Goal: Complete application form

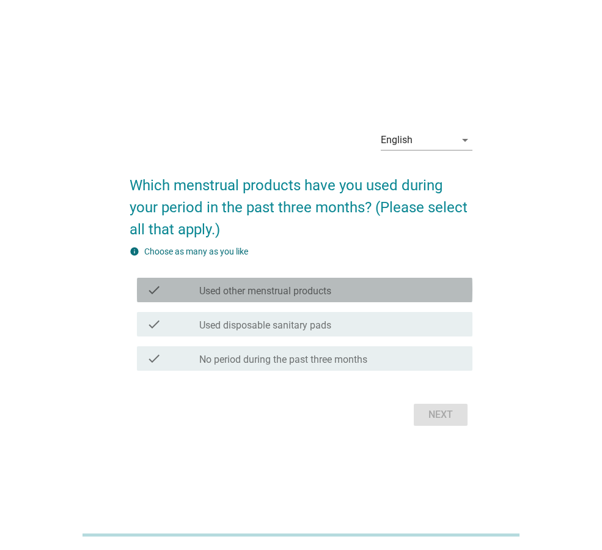
click at [295, 287] on label "Used other menstrual products" at bounding box center [265, 291] width 132 height 12
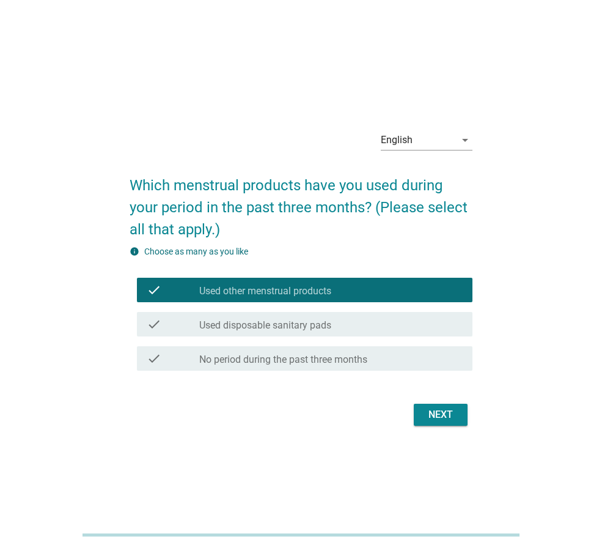
click at [296, 317] on div "check_box_outline_blank Used disposable sanitary pads" at bounding box center [331, 324] width 264 height 15
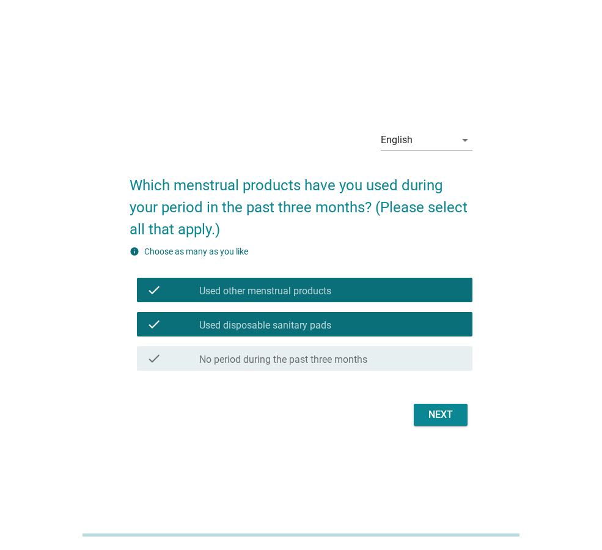
click at [443, 406] on button "Next" at bounding box center [441, 415] width 54 height 22
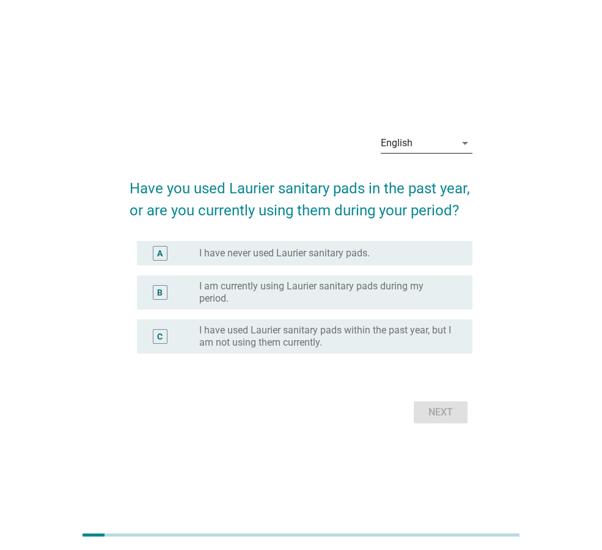
click at [396, 148] on div "English" at bounding box center [397, 143] width 32 height 11
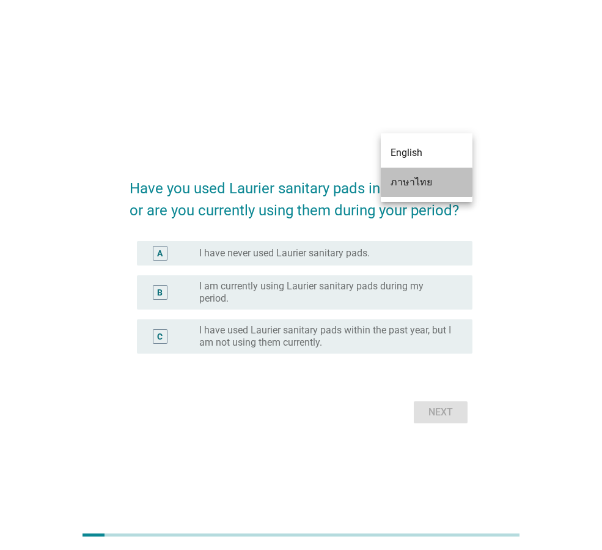
click at [402, 183] on div "ภาษาไทย" at bounding box center [427, 182] width 72 height 15
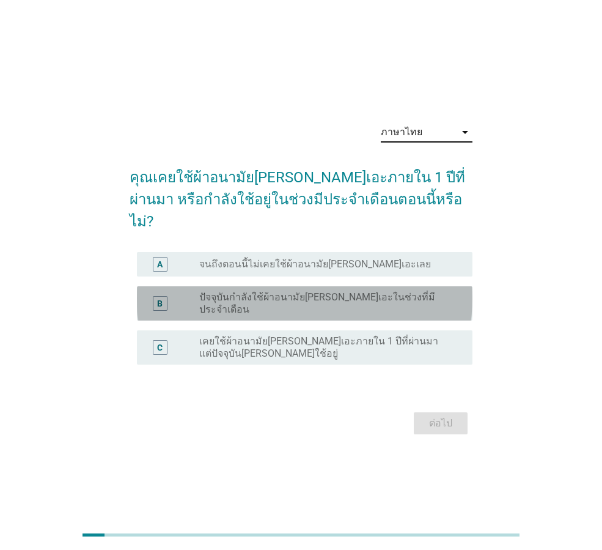
click at [318, 296] on label "ปัจจุบันกำลังใช้ผ้าอนามัย[PERSON_NAME]เอะในช่วงที่มีประจำเดือน" at bounding box center [326, 303] width 254 height 24
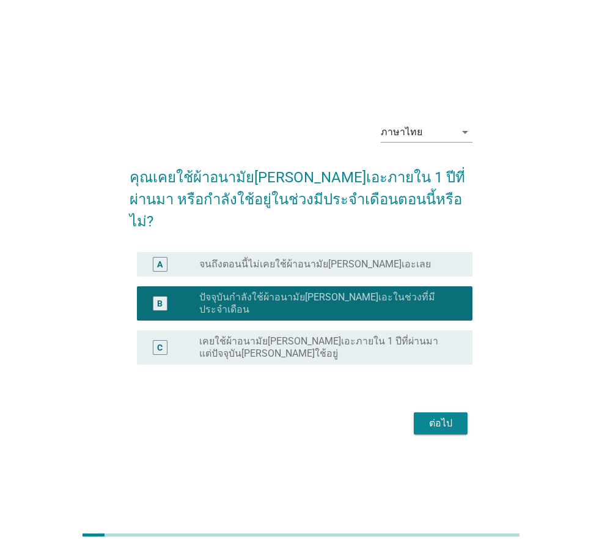
click at [460, 416] on button "ต่อไป" at bounding box center [441, 423] width 54 height 22
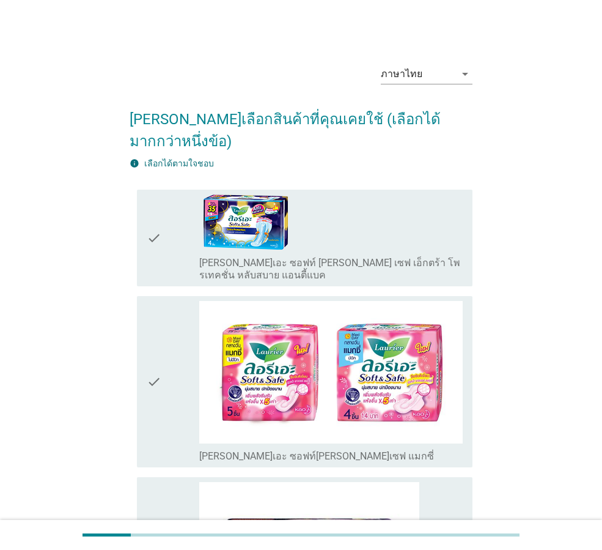
click at [295, 229] on div "check_box_outline_blank [PERSON_NAME]เอะ ซอฟท์ [PERSON_NAME] เซฟ เอ็กตร้า โพรเท…" at bounding box center [331, 237] width 264 height 87
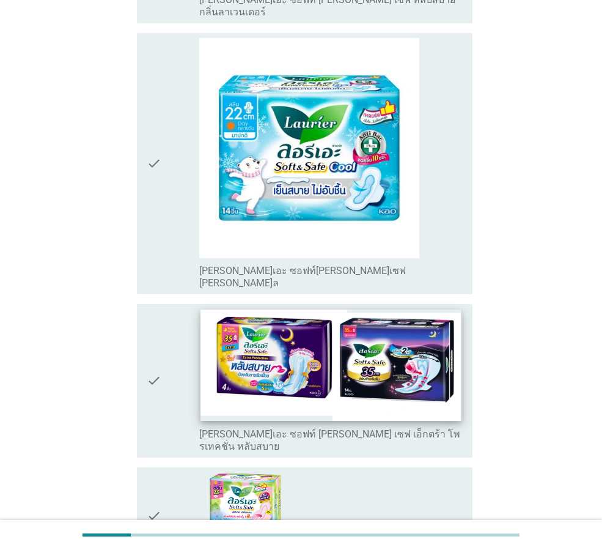
scroll to position [734, 0]
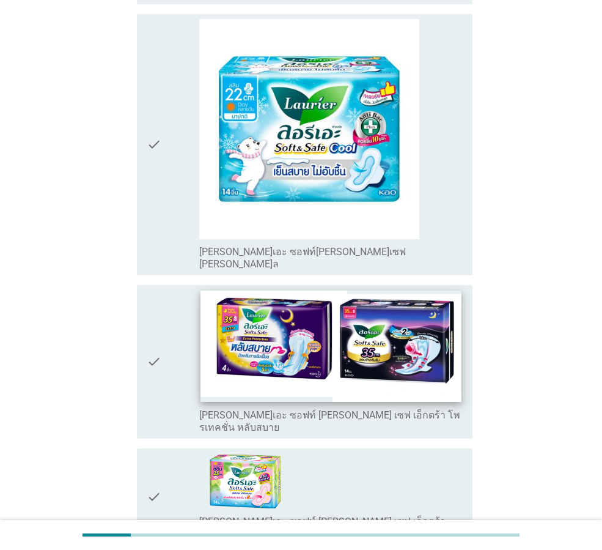
click at [326, 290] on img at bounding box center [331, 345] width 261 height 111
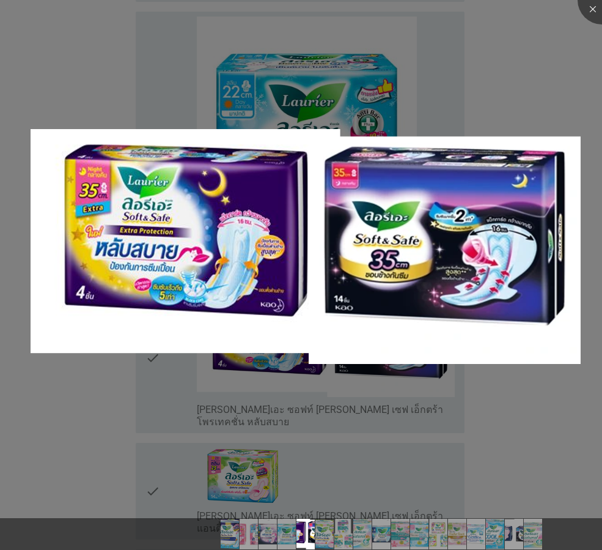
scroll to position [856, 0]
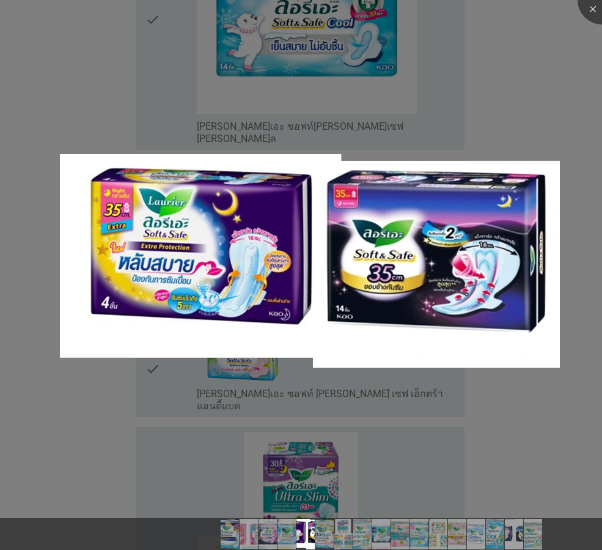
click at [579, 72] on div at bounding box center [301, 275] width 602 height 550
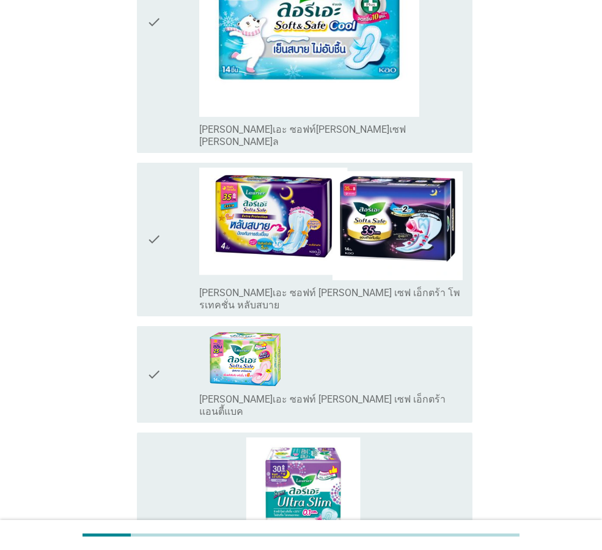
click at [223, 287] on label "[PERSON_NAME]เอะ ซอฟท์ [PERSON_NAME] เซฟ เอ็กตร้า โพรเทคชั่น หลับสบาย" at bounding box center [331, 299] width 264 height 24
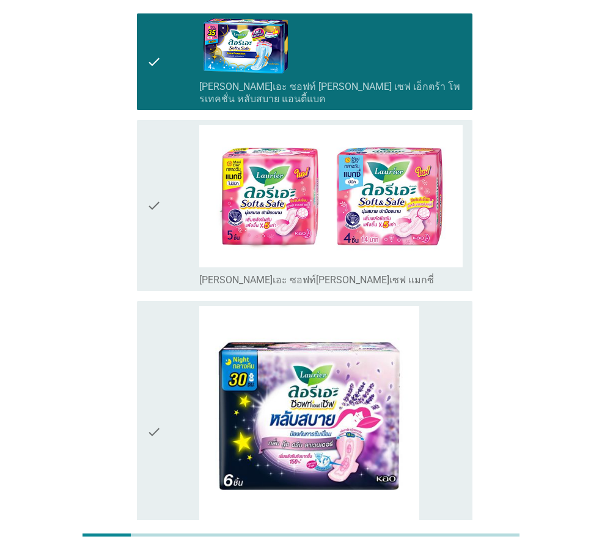
scroll to position [98, 0]
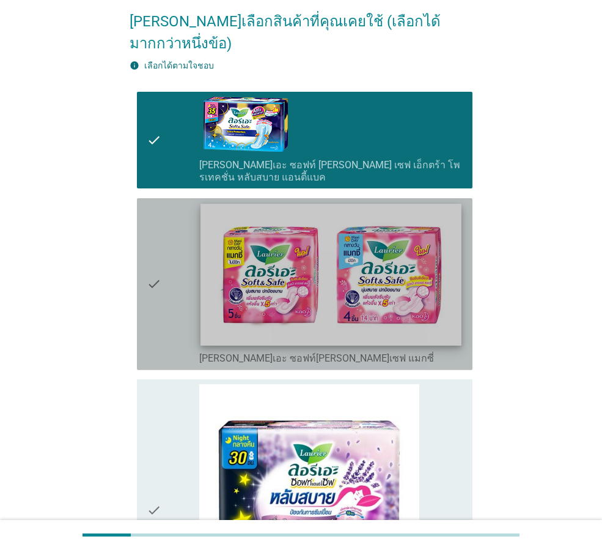
click at [402, 317] on img at bounding box center [331, 275] width 261 height 142
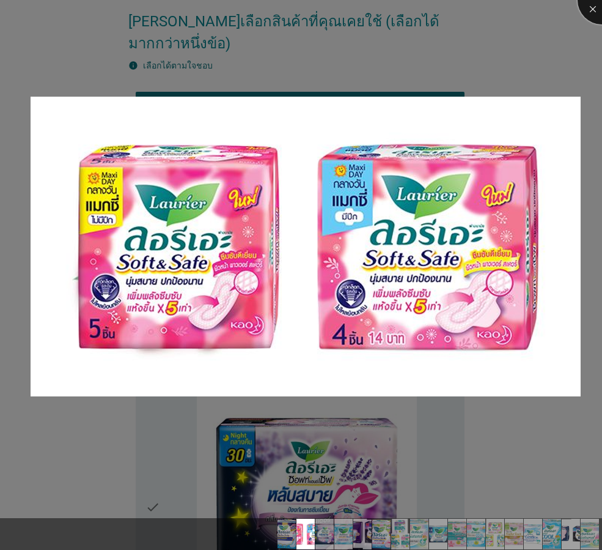
click at [597, 6] on div at bounding box center [602, 0] width 49 height 49
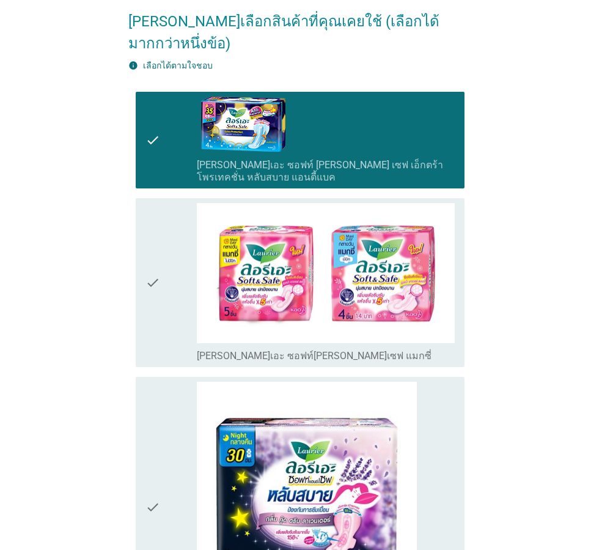
click at [164, 275] on div "check" at bounding box center [171, 282] width 51 height 159
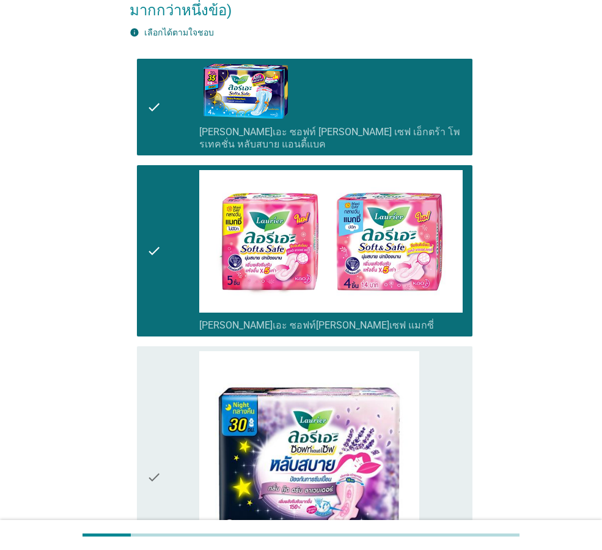
scroll to position [159, 0]
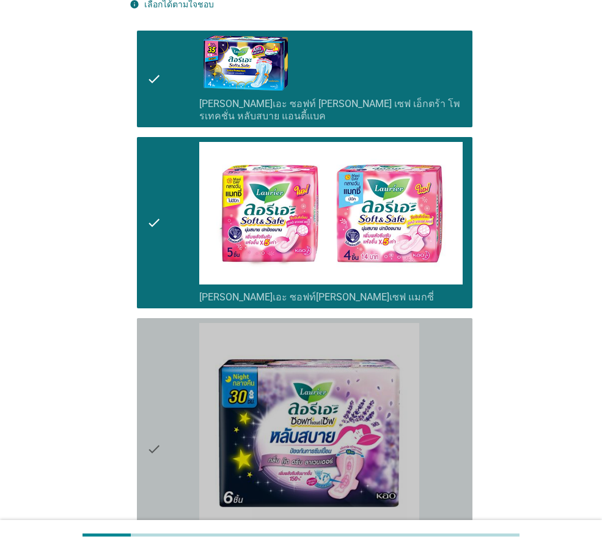
click at [170, 369] on div "check" at bounding box center [173, 448] width 53 height 251
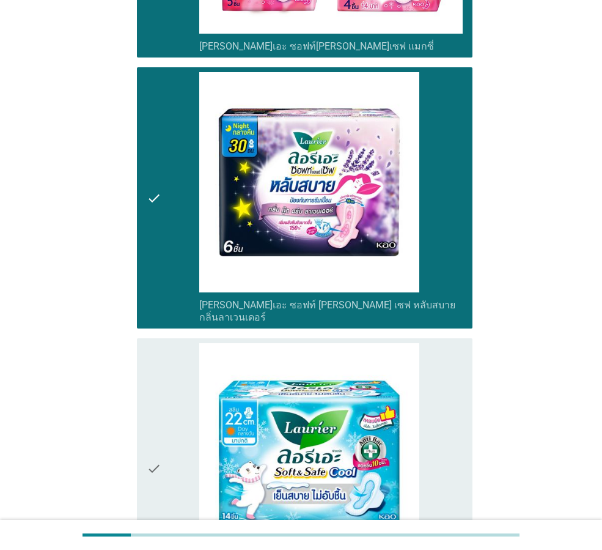
scroll to position [526, 0]
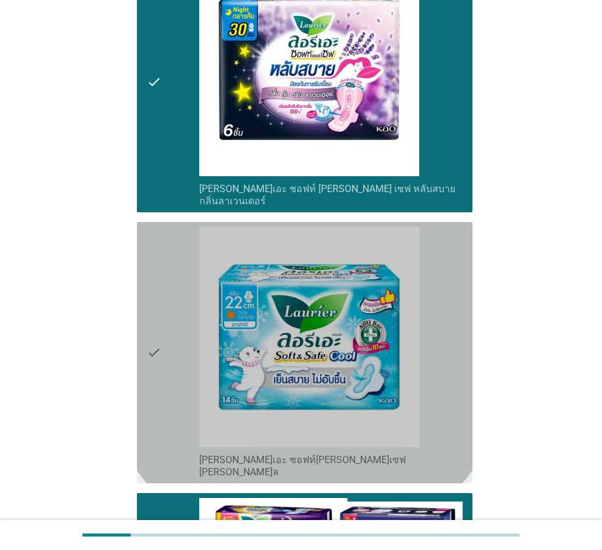
click at [161, 229] on icon "check" at bounding box center [154, 352] width 15 height 251
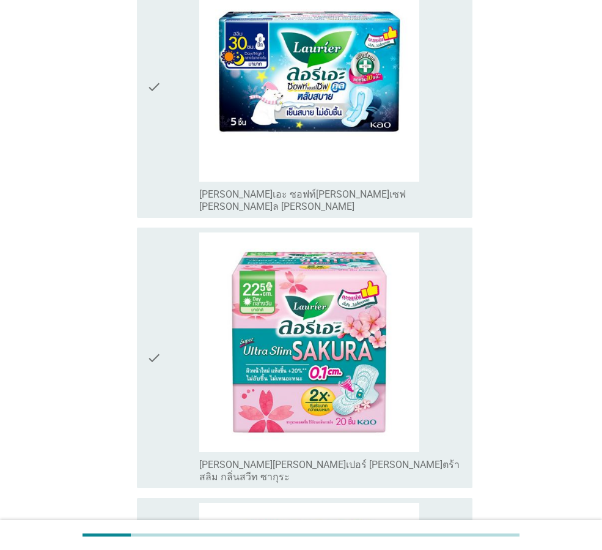
scroll to position [3192, 0]
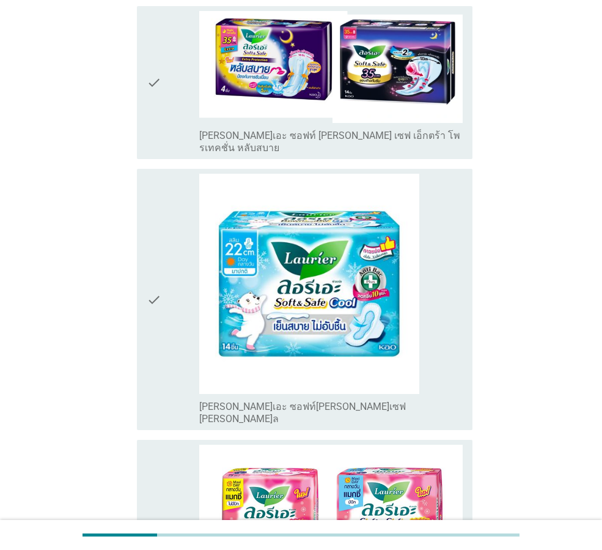
click at [151, 232] on icon "check" at bounding box center [154, 299] width 15 height 251
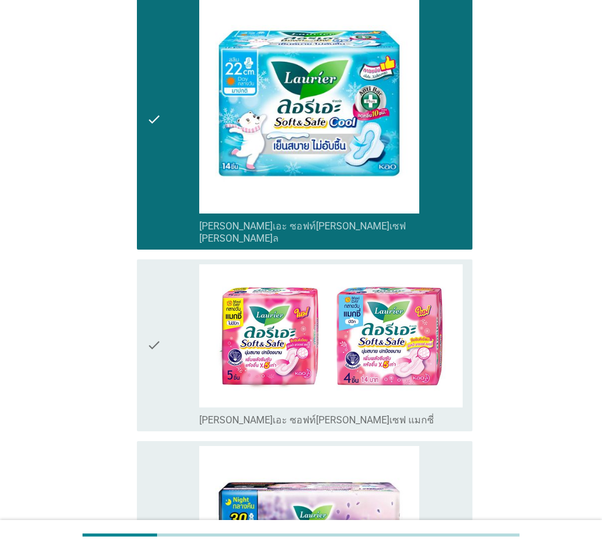
scroll to position [367, 0]
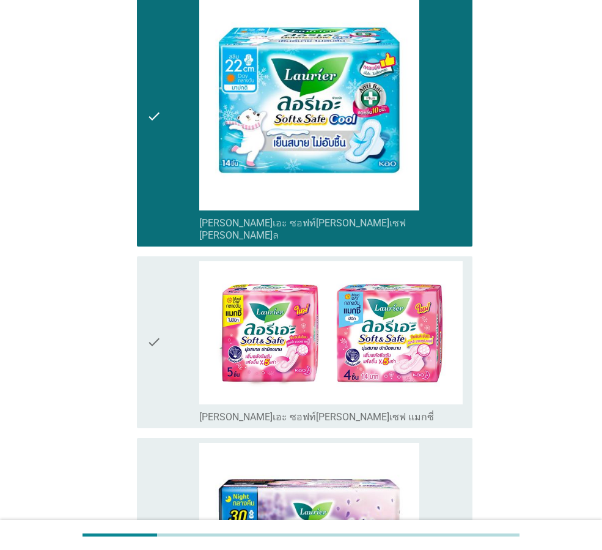
click at [167, 272] on div "check" at bounding box center [173, 342] width 53 height 162
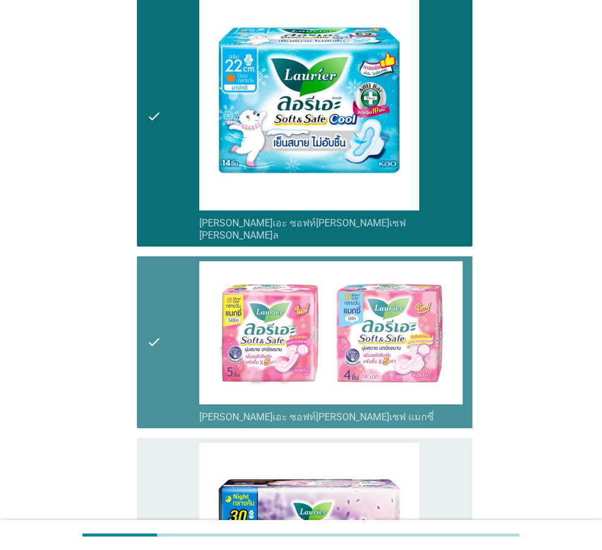
click at [170, 279] on div "check" at bounding box center [173, 342] width 53 height 162
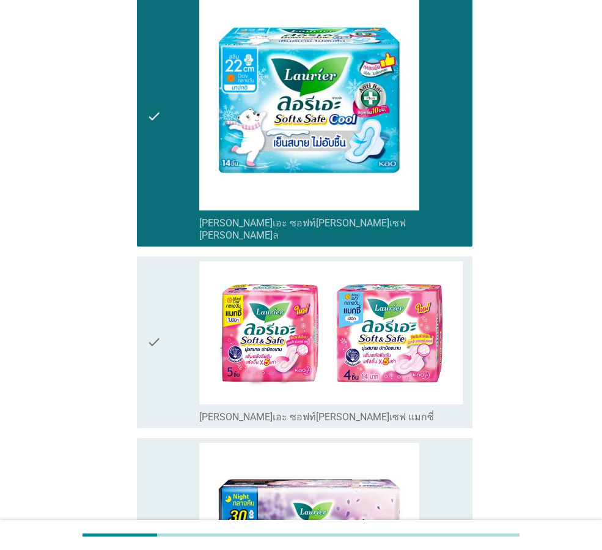
click at [140, 116] on div "check check_box_outline_blank [PERSON_NAME]เอะ ซอฟท์[PERSON_NAME]เซฟ [PERSON_NA…" at bounding box center [305, 115] width 336 height 261
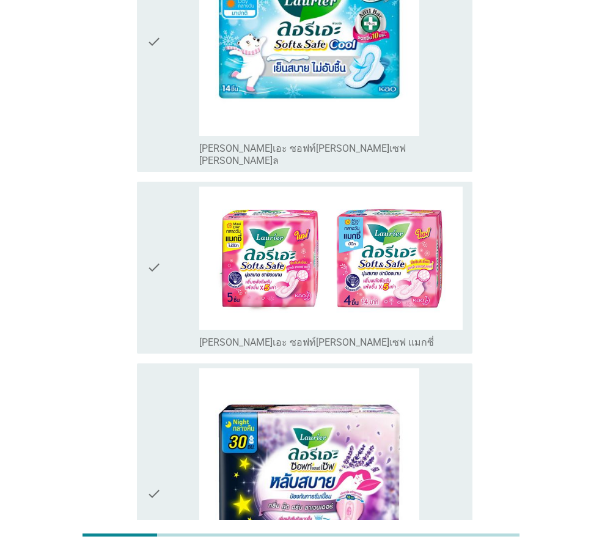
scroll to position [440, 0]
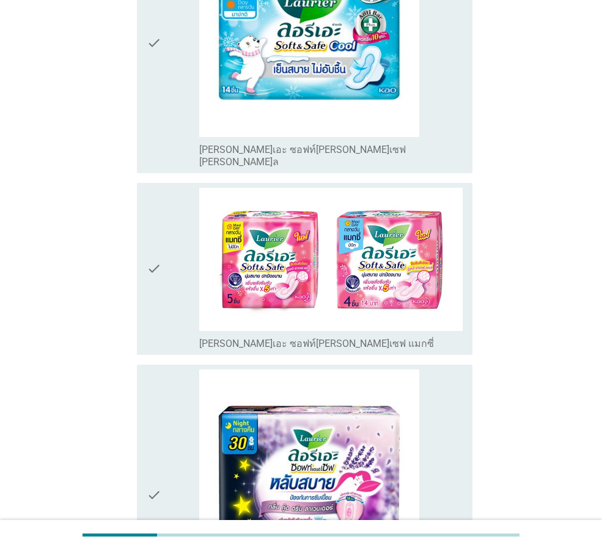
click at [161, 205] on div "check" at bounding box center [173, 269] width 53 height 162
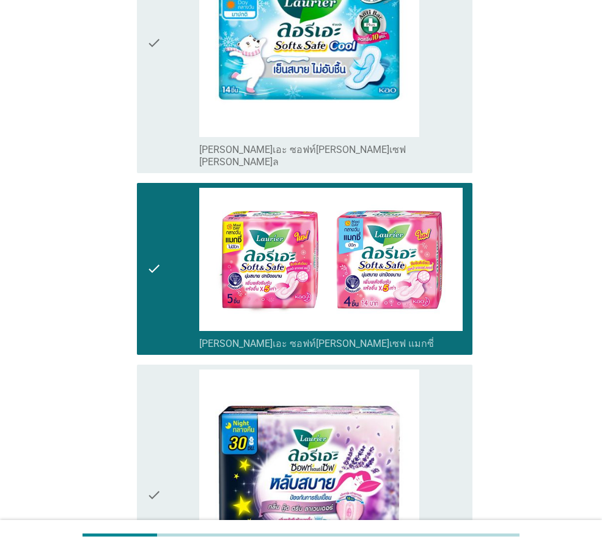
click at [183, 53] on div "check" at bounding box center [173, 42] width 53 height 251
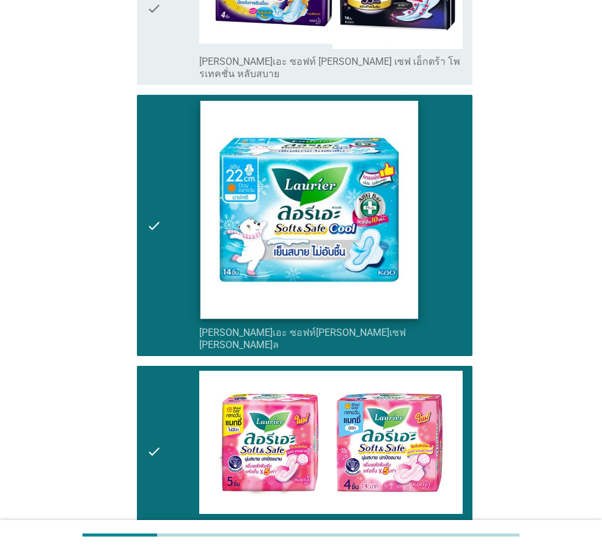
scroll to position [257, 0]
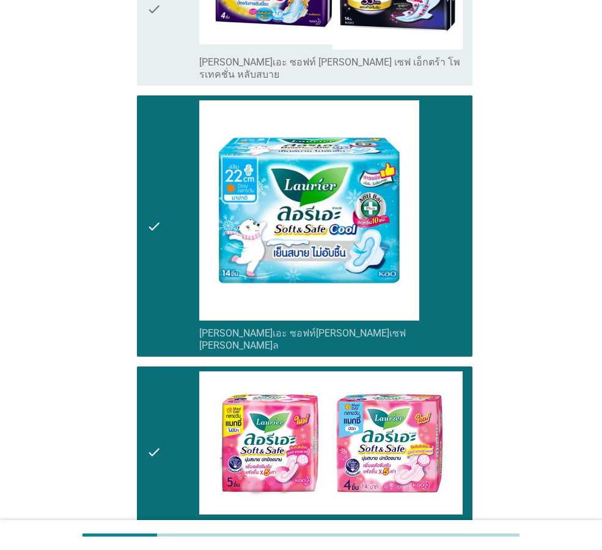
click at [168, 26] on div "check" at bounding box center [173, 10] width 53 height 144
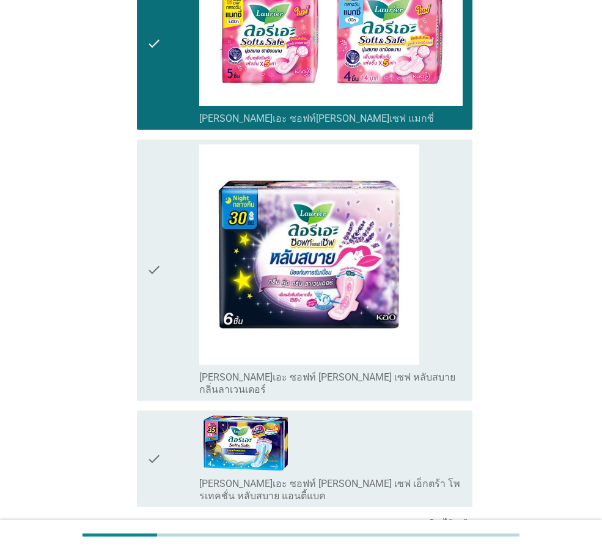
scroll to position [746, 0]
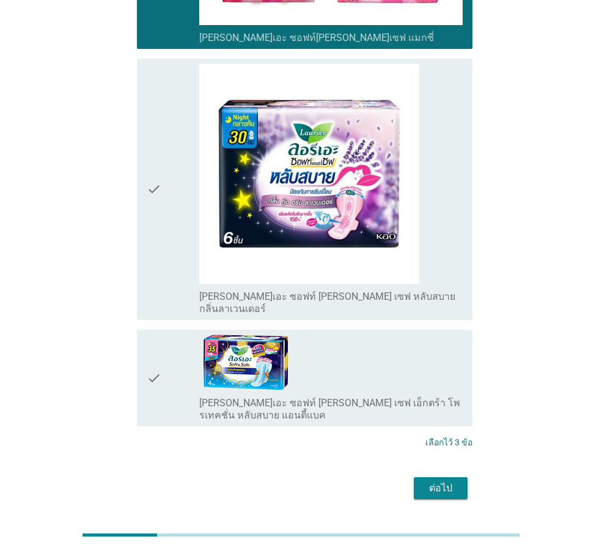
click at [453, 481] on div "ต่อไป" at bounding box center [441, 488] width 34 height 15
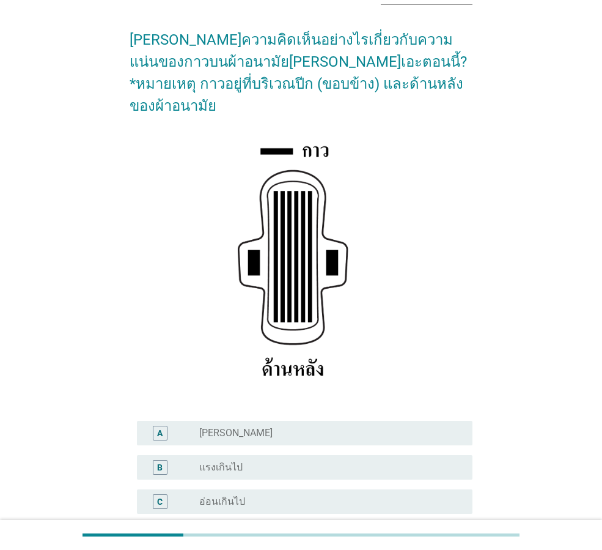
scroll to position [179, 0]
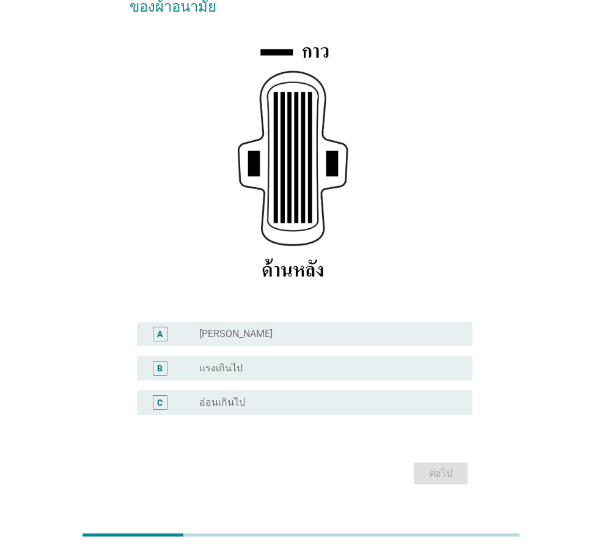
click at [276, 362] on div "radio_button_unchecked แรงเกินไป" at bounding box center [326, 368] width 254 height 12
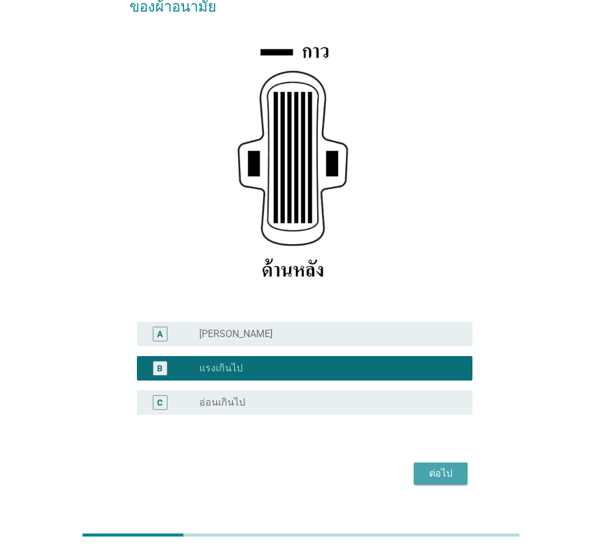
click at [433, 466] on div "ต่อไป" at bounding box center [441, 473] width 34 height 15
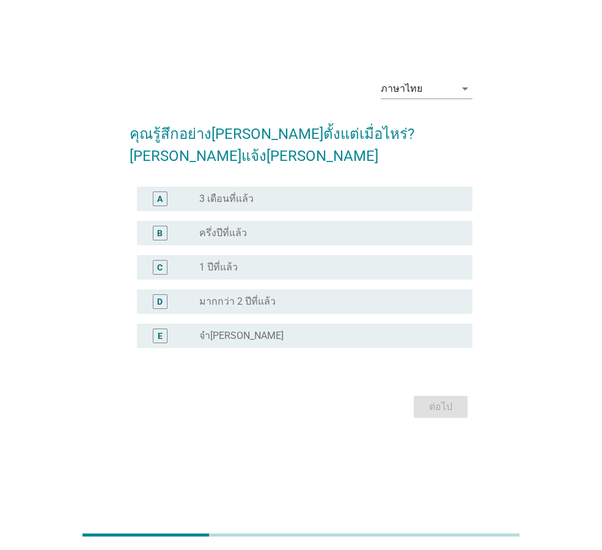
scroll to position [0, 0]
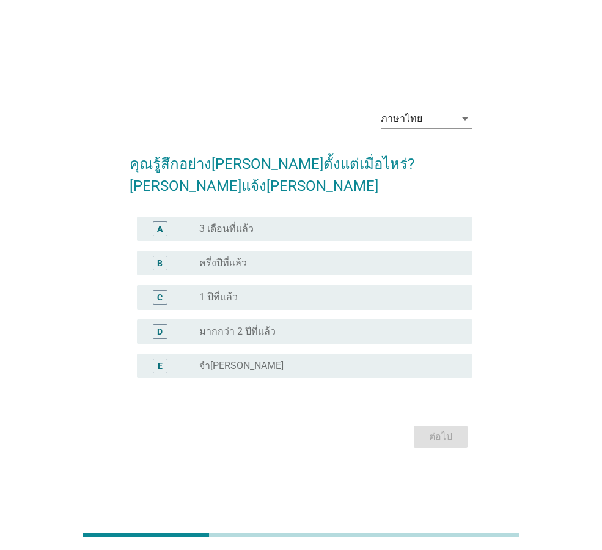
click at [300, 257] on div "radio_button_unchecked ครึ่งปีที่แล้ว" at bounding box center [326, 263] width 254 height 12
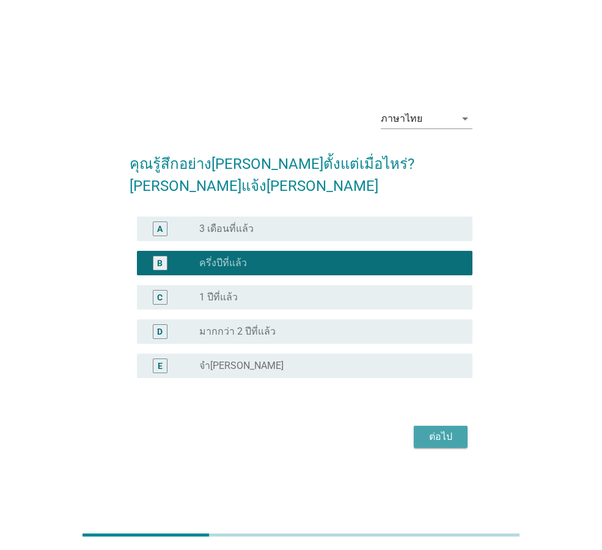
click at [434, 429] on div "ต่อไป" at bounding box center [441, 436] width 34 height 15
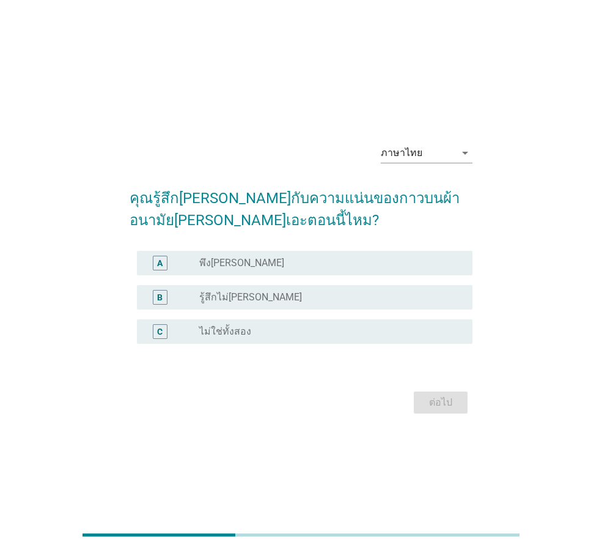
click at [292, 262] on div "radio_button_unchecked พึง[PERSON_NAME]" at bounding box center [326, 263] width 254 height 12
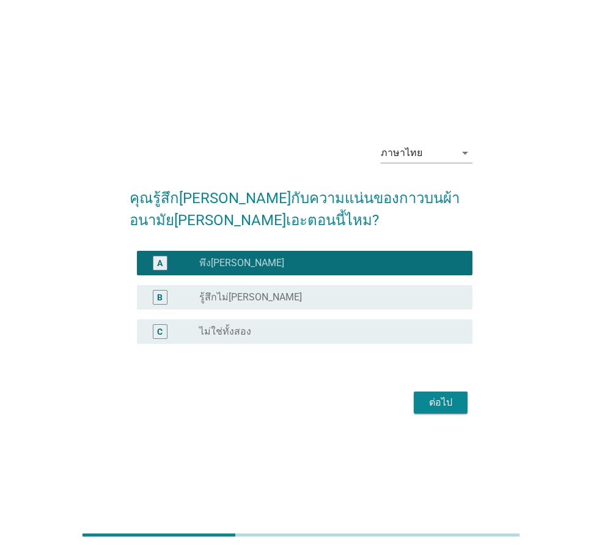
click at [420, 400] on button "ต่อไป" at bounding box center [441, 402] width 54 height 22
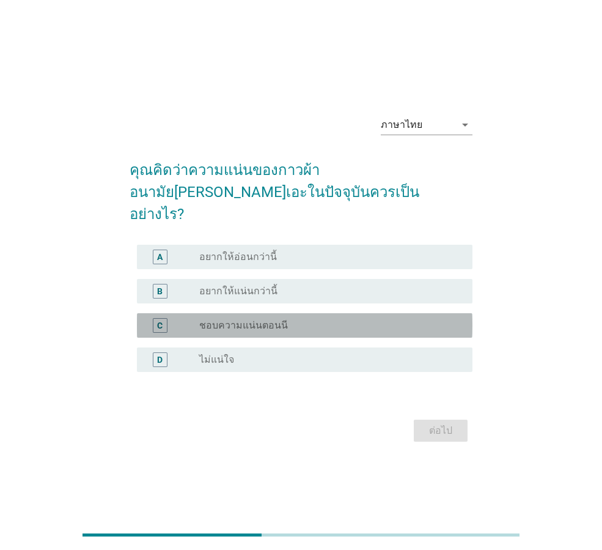
click at [284, 319] on div "radio_button_unchecked ชอบความแน่นตอนนี" at bounding box center [326, 325] width 254 height 12
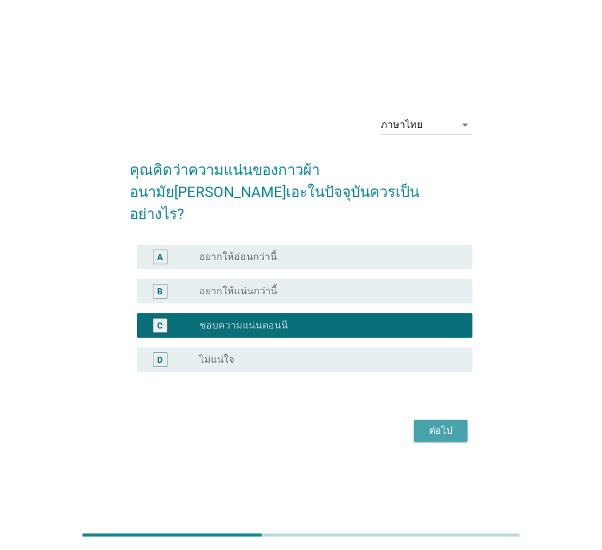
click at [452, 423] on div "ต่อไป" at bounding box center [441, 430] width 34 height 15
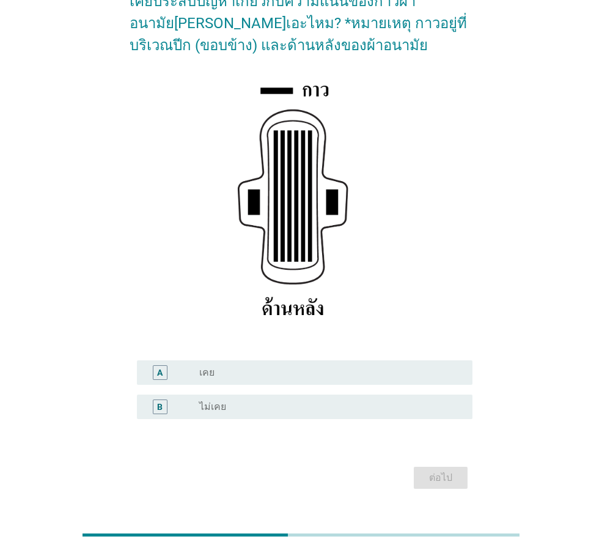
scroll to position [144, 0]
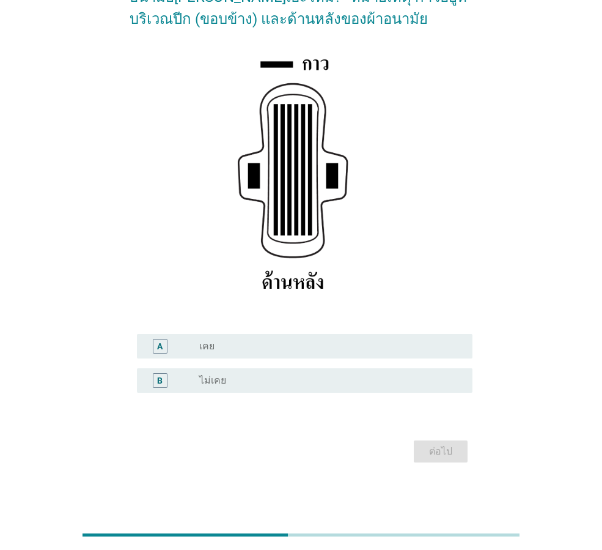
click at [311, 350] on div "radio_button_unchecked เคย" at bounding box center [326, 346] width 254 height 12
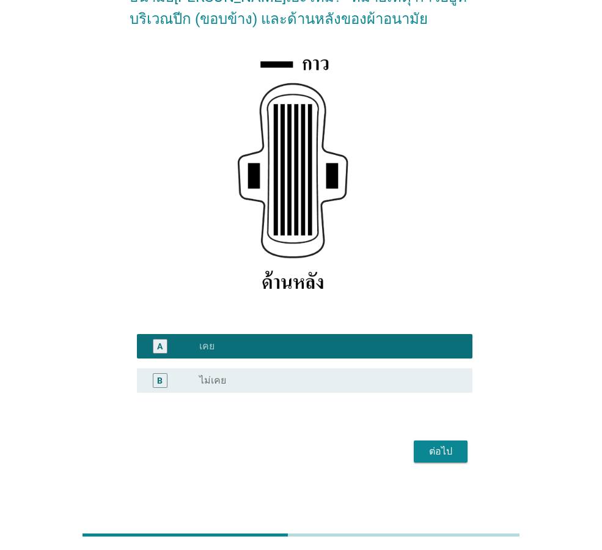
click at [445, 446] on div "ต่อไป" at bounding box center [441, 451] width 34 height 15
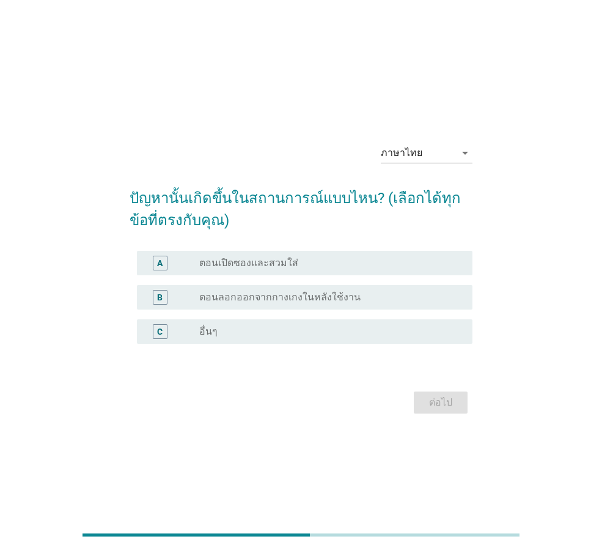
click at [311, 297] on label "ตอนลอกออกจากกางเกงในหลังใช้งาน" at bounding box center [279, 297] width 161 height 12
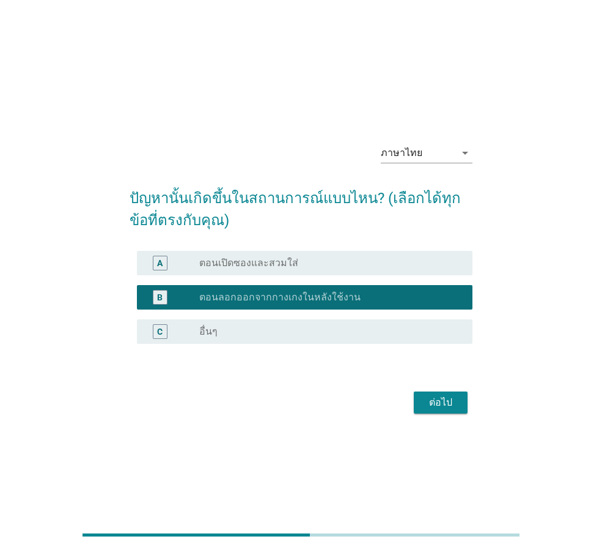
click at [458, 405] on button "ต่อไป" at bounding box center [441, 402] width 54 height 22
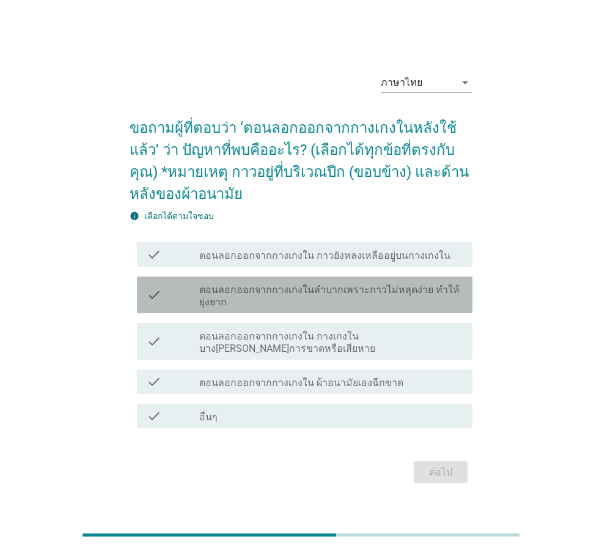
click at [293, 284] on label "ตอนลอกออกจากกางเกงในลำบากเพราะกาวไม่หลุดง่าย ทำให้ยุ่งยาก" at bounding box center [331, 296] width 264 height 24
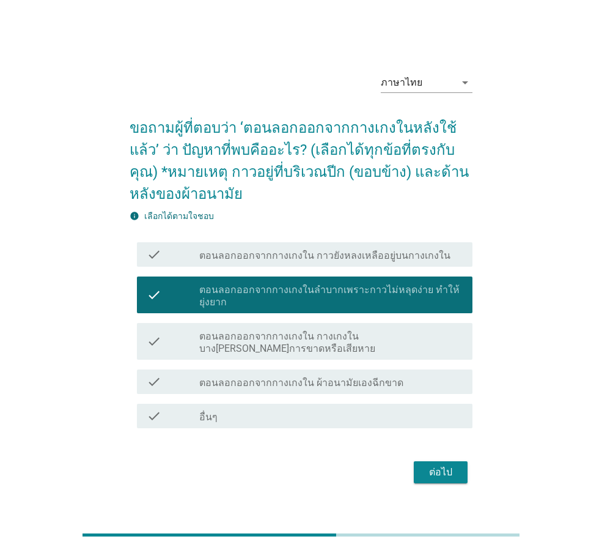
click at [295, 244] on div "check check_box_outline_blank ตอนลอกออกจากกางเกงใน กาวยังหลงเหลืออยู่บนกางเกงใน" at bounding box center [305, 254] width 336 height 24
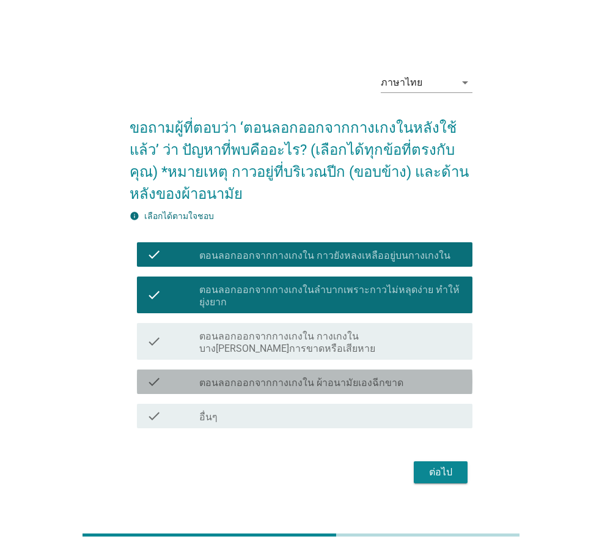
click at [312, 379] on label "ตอนลอกออกจากกางเกงใน ผ้าอนามัยเองฉีกขาด" at bounding box center [301, 383] width 204 height 12
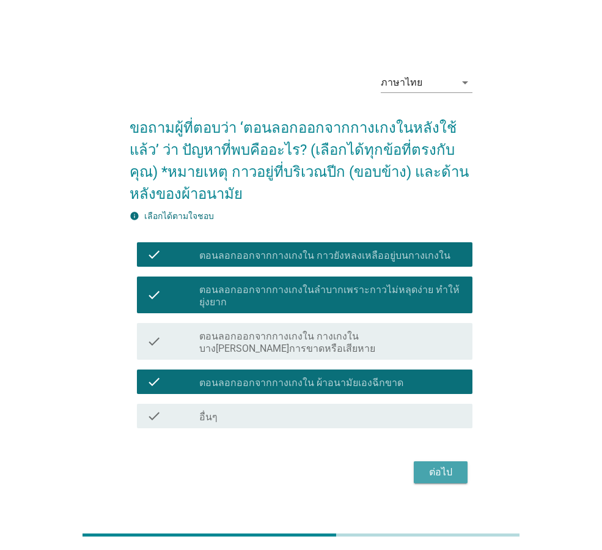
click at [445, 465] on div "ต่อไป" at bounding box center [441, 472] width 34 height 15
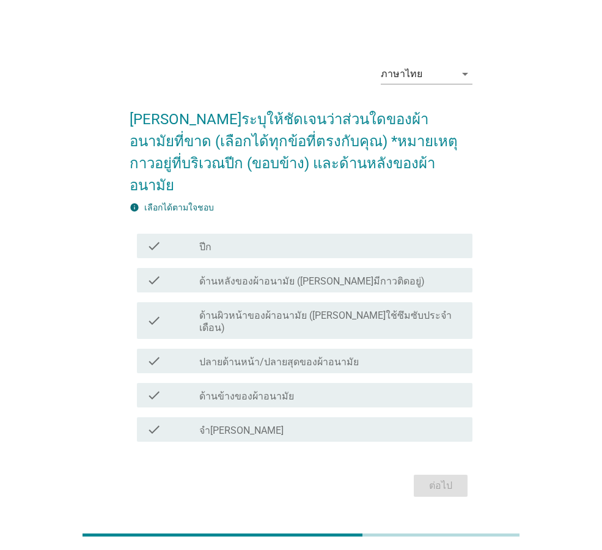
click at [276, 309] on label "ด้านผิวหน้าของผ้าอนามัย ([PERSON_NAME]ใช้ซึมซับประจำเดือน)" at bounding box center [331, 321] width 264 height 24
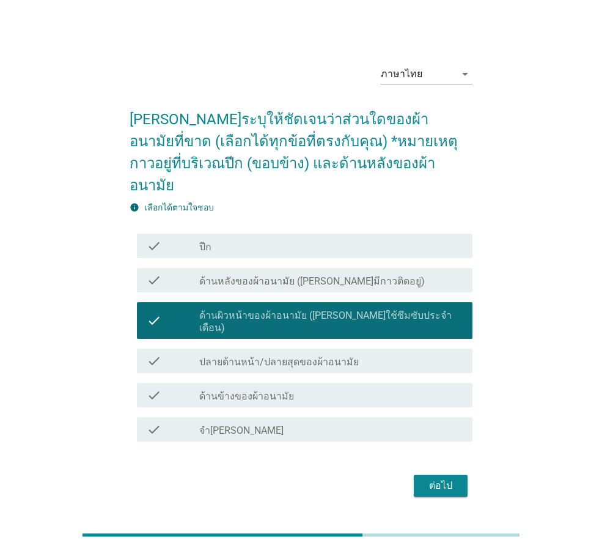
click at [268, 247] on div "check check_box_outline_blank ปีก" at bounding box center [305, 246] width 336 height 24
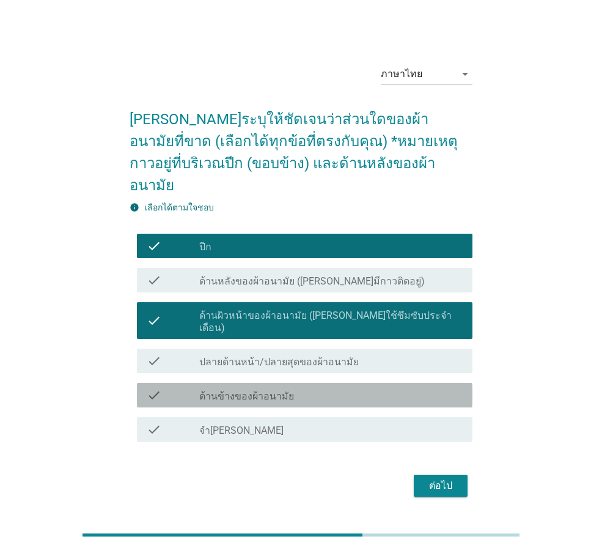
click at [306, 388] on div "check_box_outline_blank ด้านข้างของผ้าอนามัย" at bounding box center [331, 395] width 264 height 15
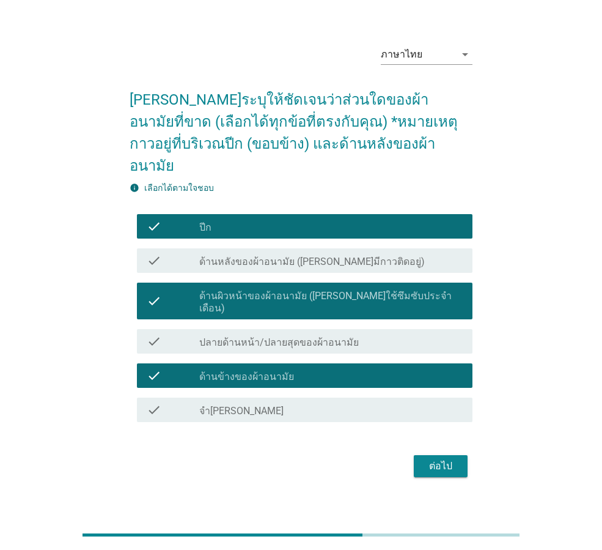
scroll to position [30, 0]
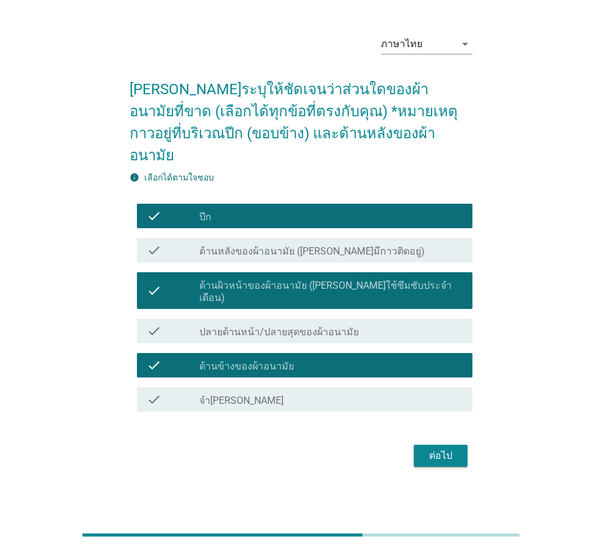
click at [281, 243] on div "check_box_outline_blank ด้านหลังของผ้าอนามัย ([PERSON_NAME]มีกาวติดอยู่)" at bounding box center [331, 250] width 264 height 15
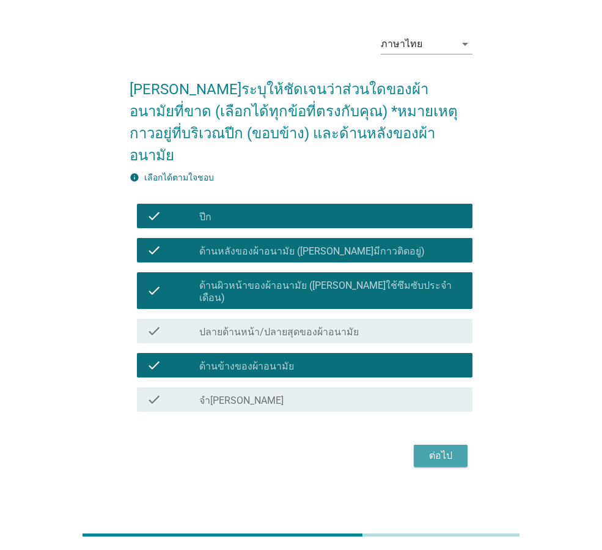
click at [443, 448] on div "ต่อไป" at bounding box center [441, 455] width 34 height 15
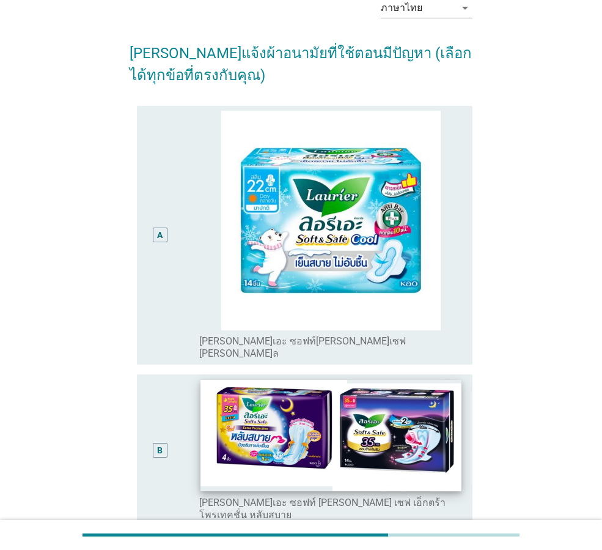
scroll to position [183, 0]
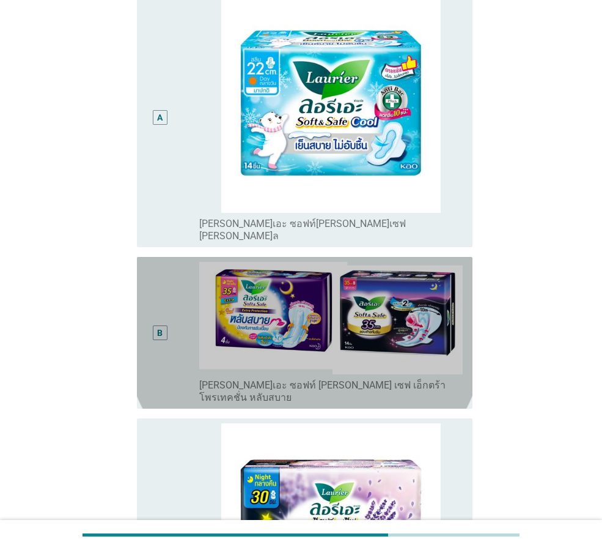
click at [197, 292] on div "B" at bounding box center [173, 333] width 53 height 142
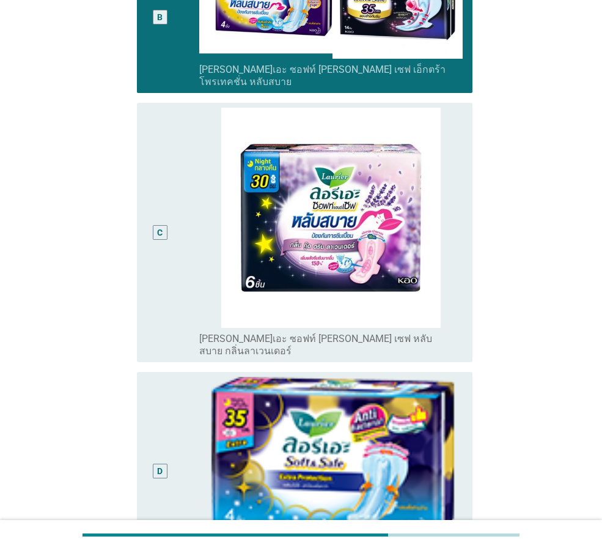
scroll to position [673, 0]
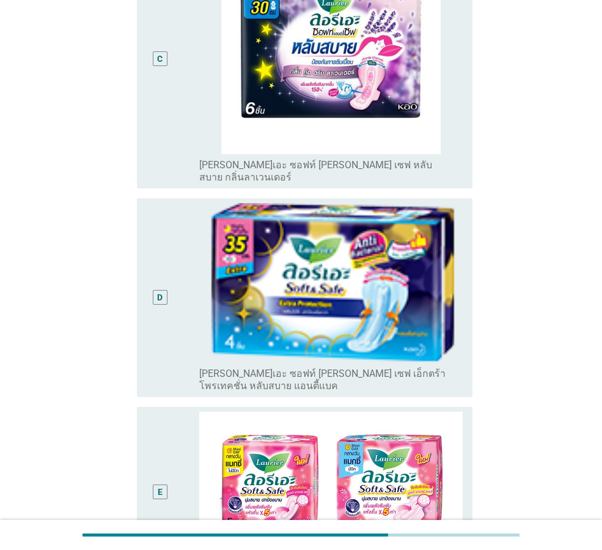
click at [170, 294] on div "D" at bounding box center [160, 297] width 26 height 189
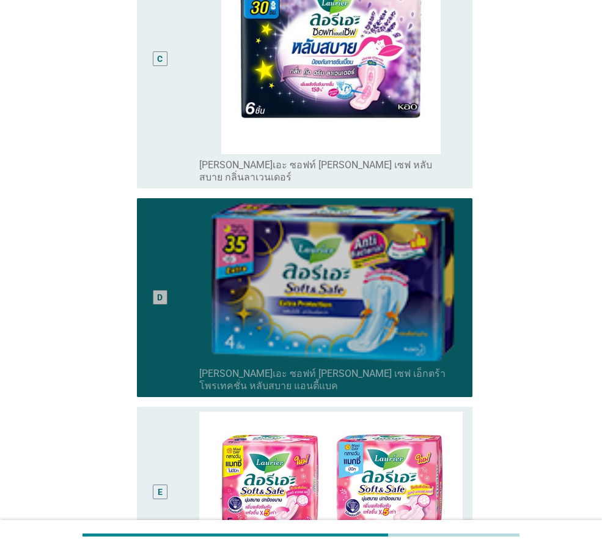
click at [179, 412] on div "E" at bounding box center [173, 492] width 53 height 160
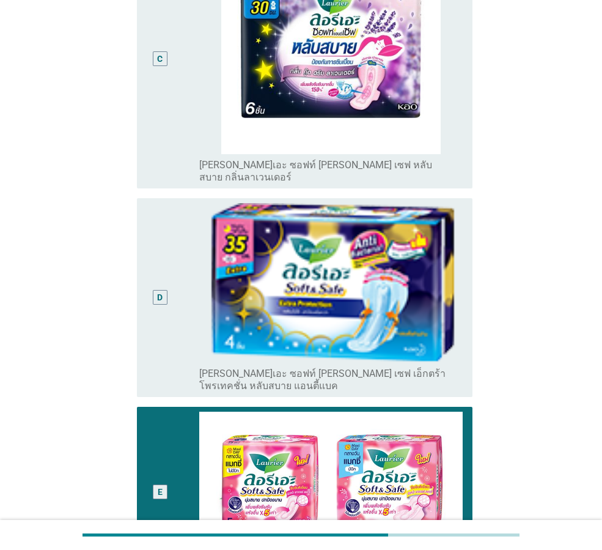
scroll to position [854, 0]
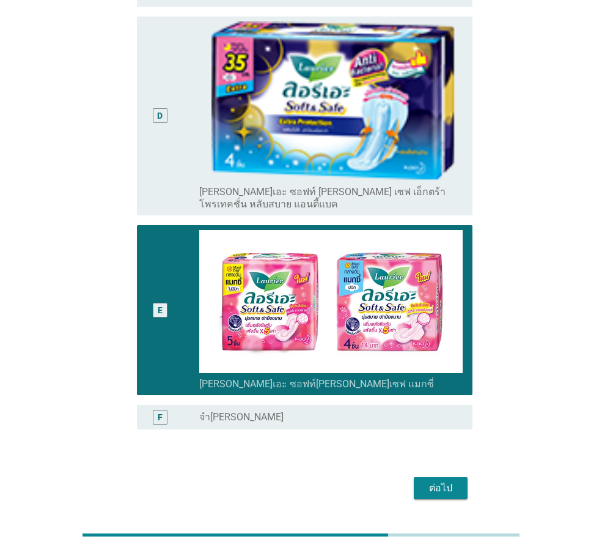
click at [448, 477] on button "ต่อไป" at bounding box center [441, 488] width 54 height 22
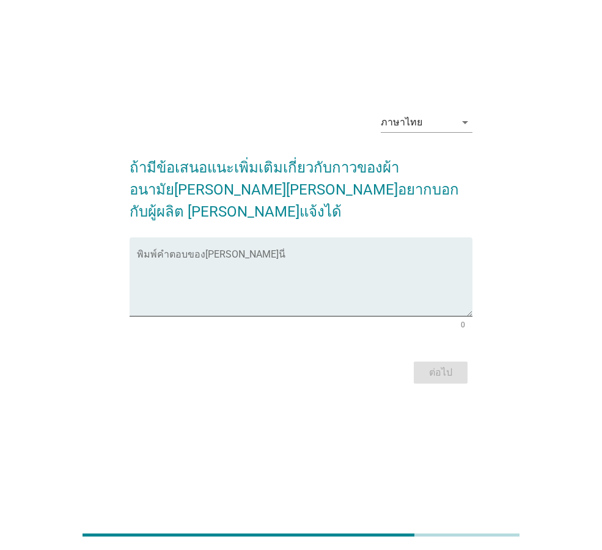
scroll to position [0, 0]
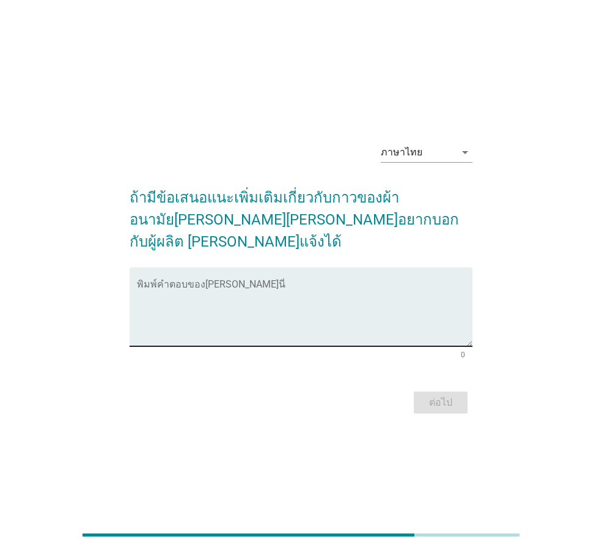
click at [412, 293] on textarea "พิมพ์คำตอบของคุณ ที่นี่" at bounding box center [305, 314] width 336 height 64
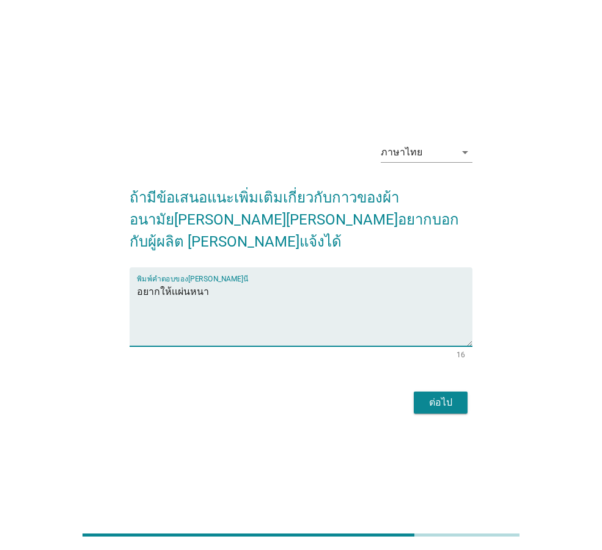
type textarea "อยากให้เเผ่นหนา"
click at [445, 395] on div "ต่อไป" at bounding box center [441, 402] width 34 height 15
